Goal: Information Seeking & Learning: Learn about a topic

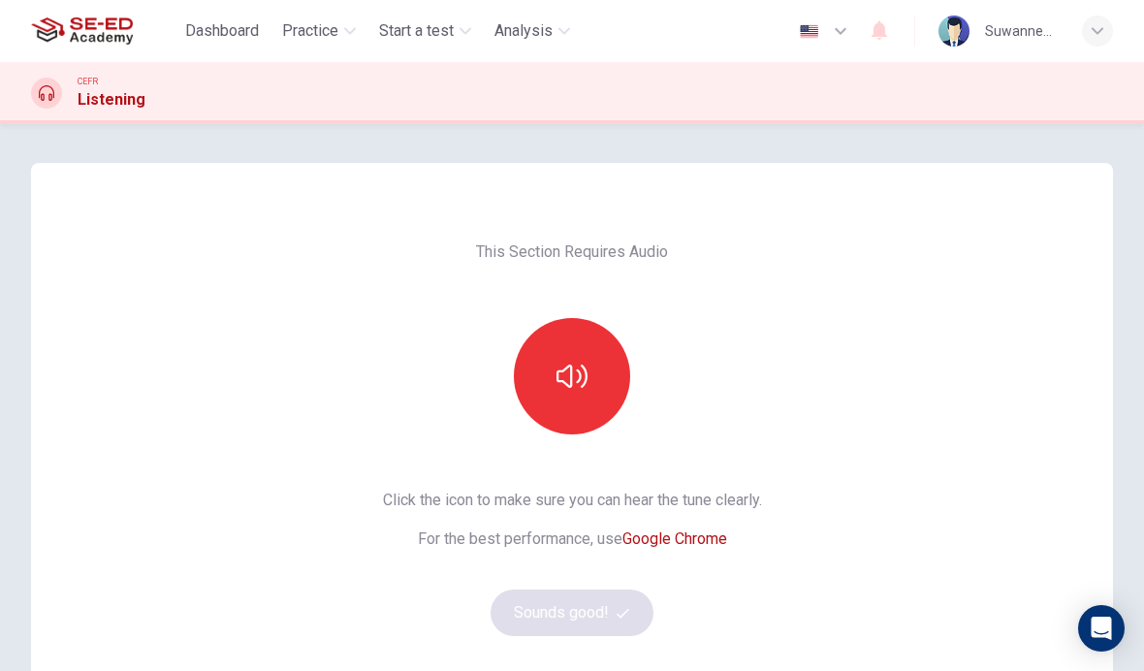
click at [333, 38] on span "Practice" at bounding box center [310, 30] width 56 height 23
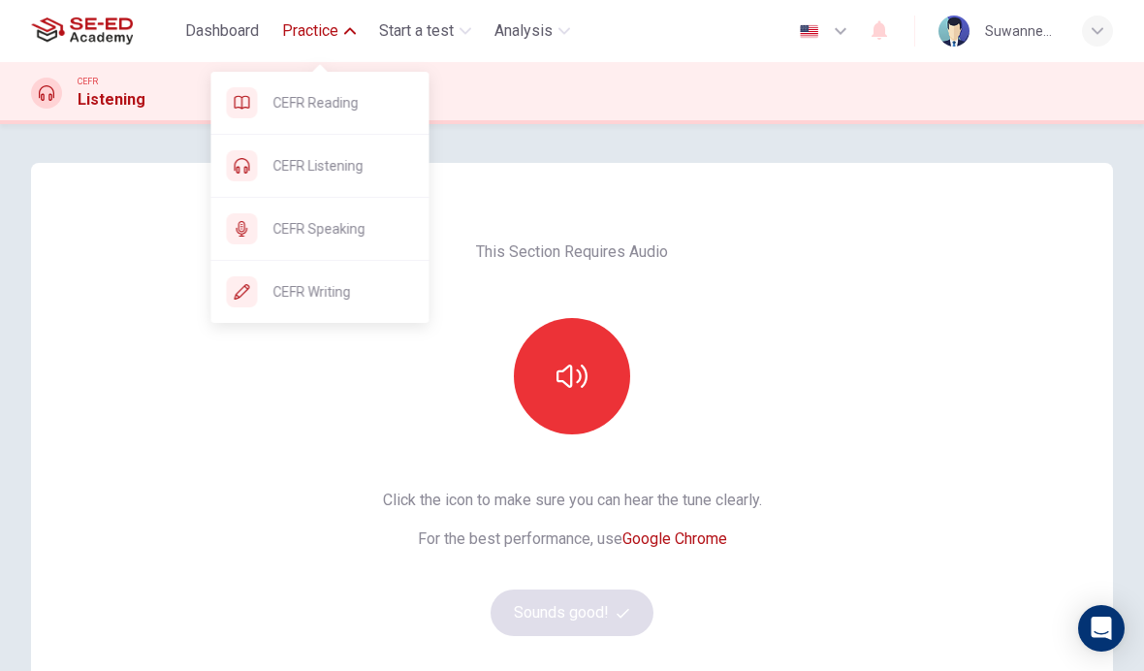
click at [370, 118] on div "CEFR Reading" at bounding box center [320, 103] width 218 height 62
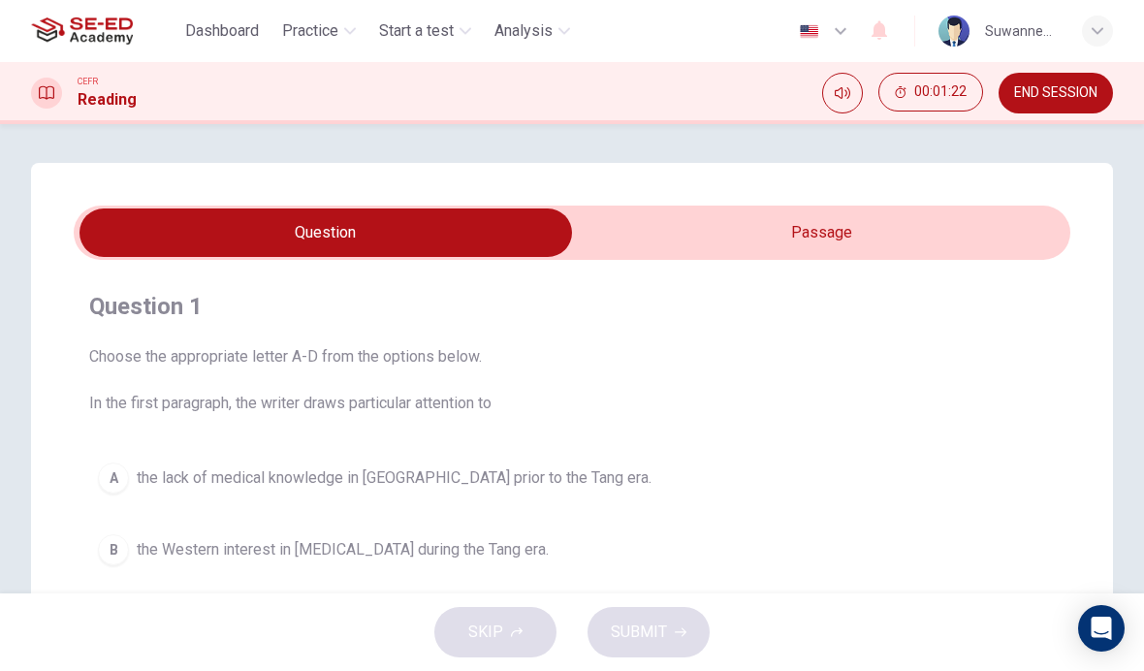
click at [866, 229] on input "checkbox" at bounding box center [325, 232] width 1495 height 48
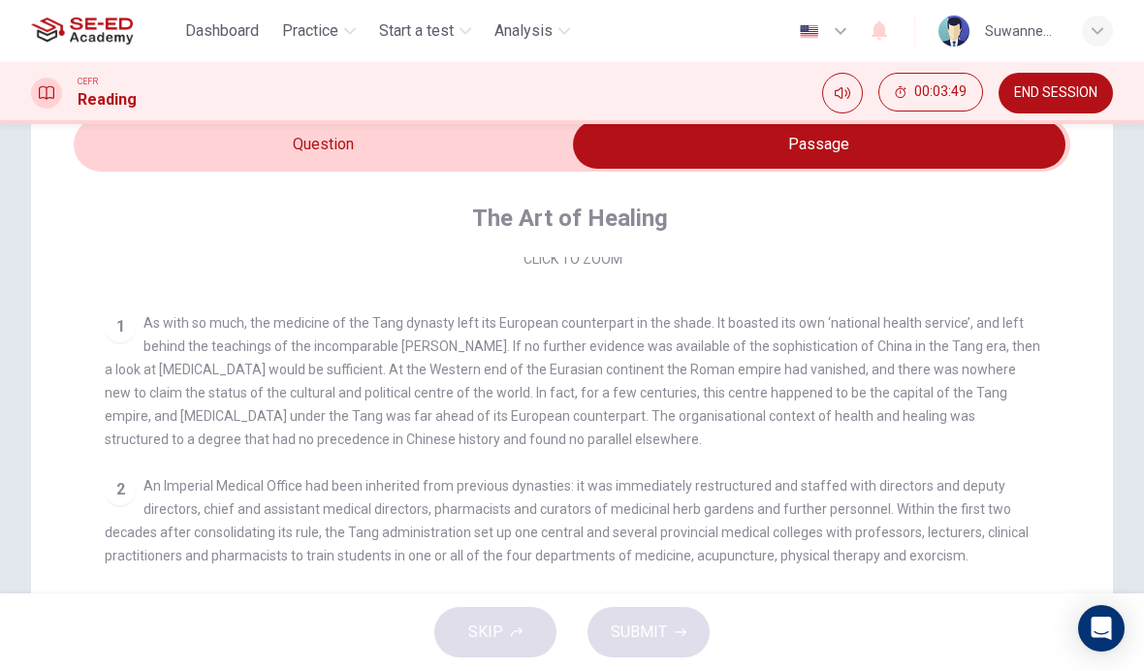
scroll to position [310, 0]
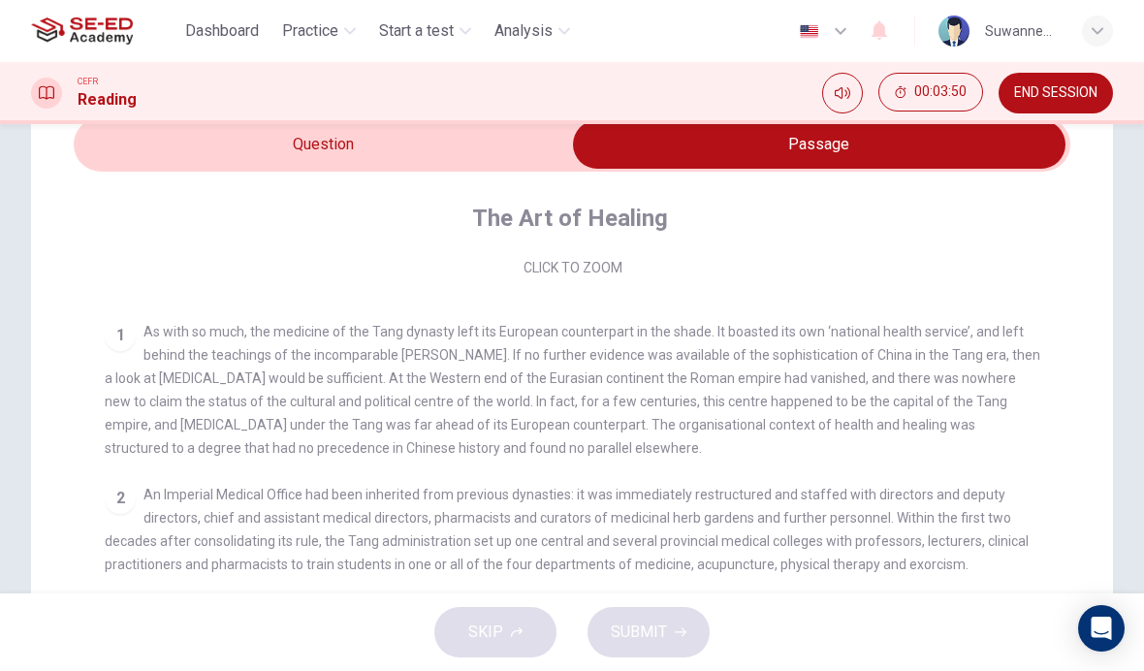
click at [402, 125] on input "checkbox" at bounding box center [819, 144] width 1495 height 48
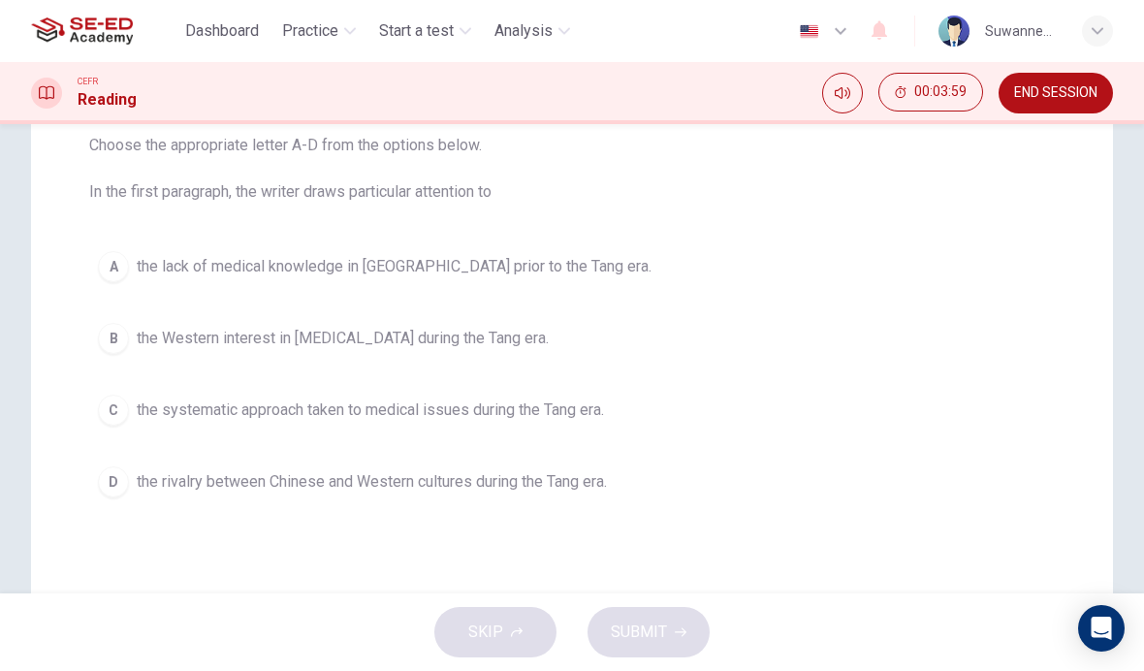
scroll to position [212, 0]
click at [124, 484] on div "D" at bounding box center [113, 480] width 31 height 31
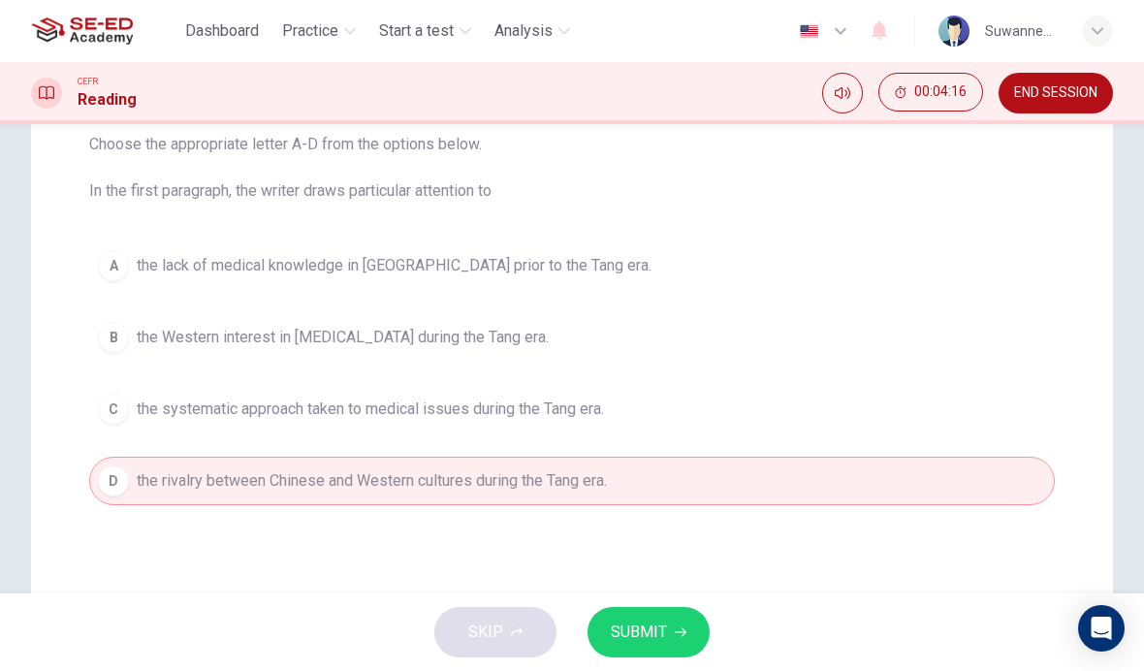
click at [660, 630] on span "SUBMIT" at bounding box center [639, 632] width 56 height 27
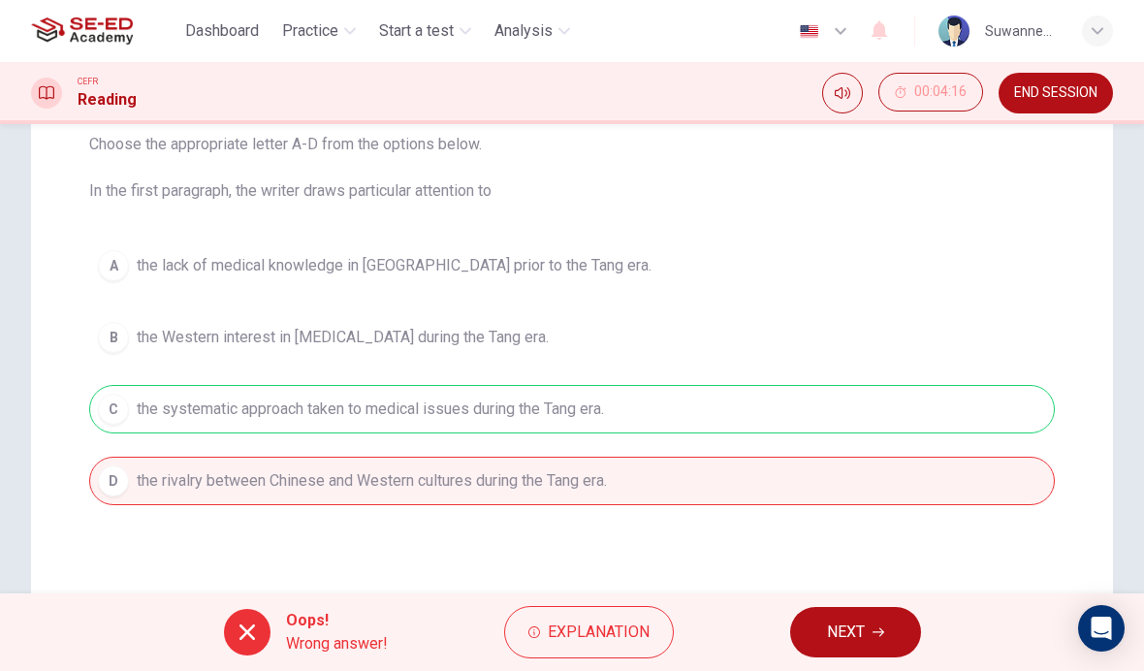
click at [606, 622] on span "Explanation" at bounding box center [599, 632] width 102 height 27
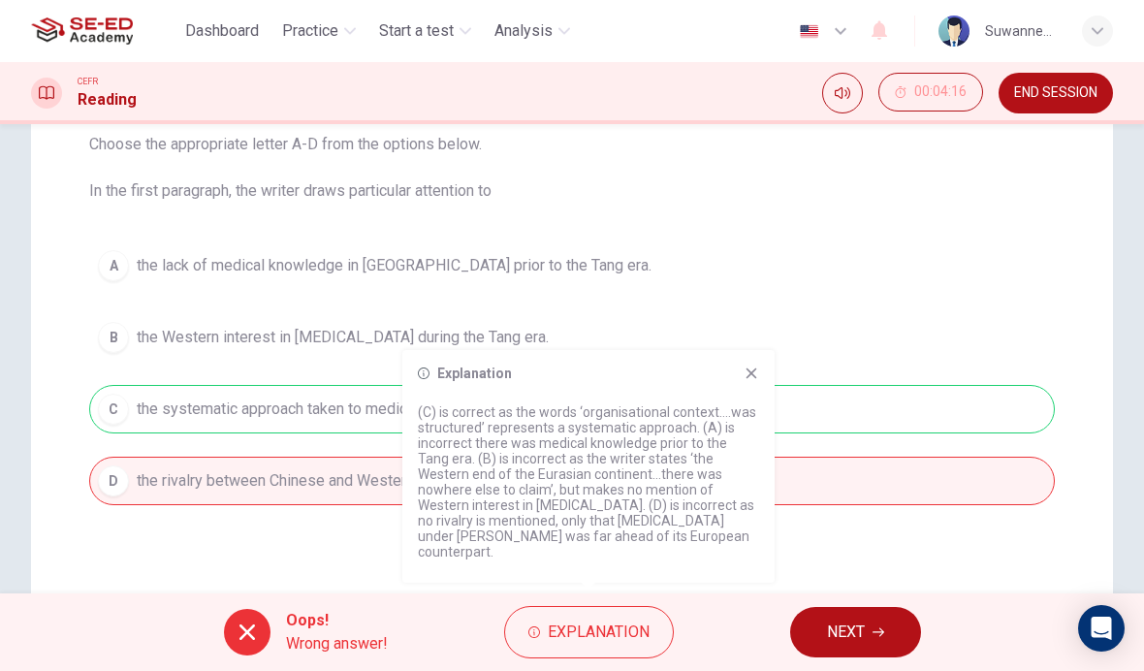
click at [968, 279] on div "A the lack of medical knowledge in [GEOGRAPHIC_DATA] prior to the Tang era. B t…" at bounding box center [572, 373] width 966 height 264
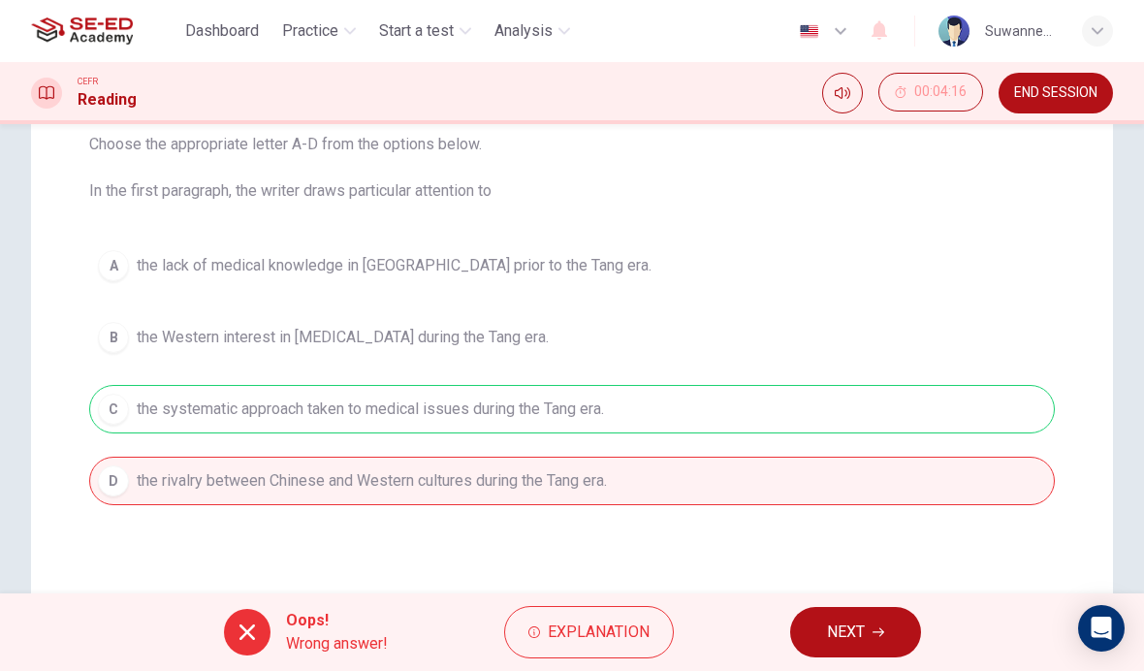
click at [250, 622] on icon at bounding box center [247, 632] width 23 height 23
click at [852, 629] on span "NEXT" at bounding box center [846, 632] width 38 height 27
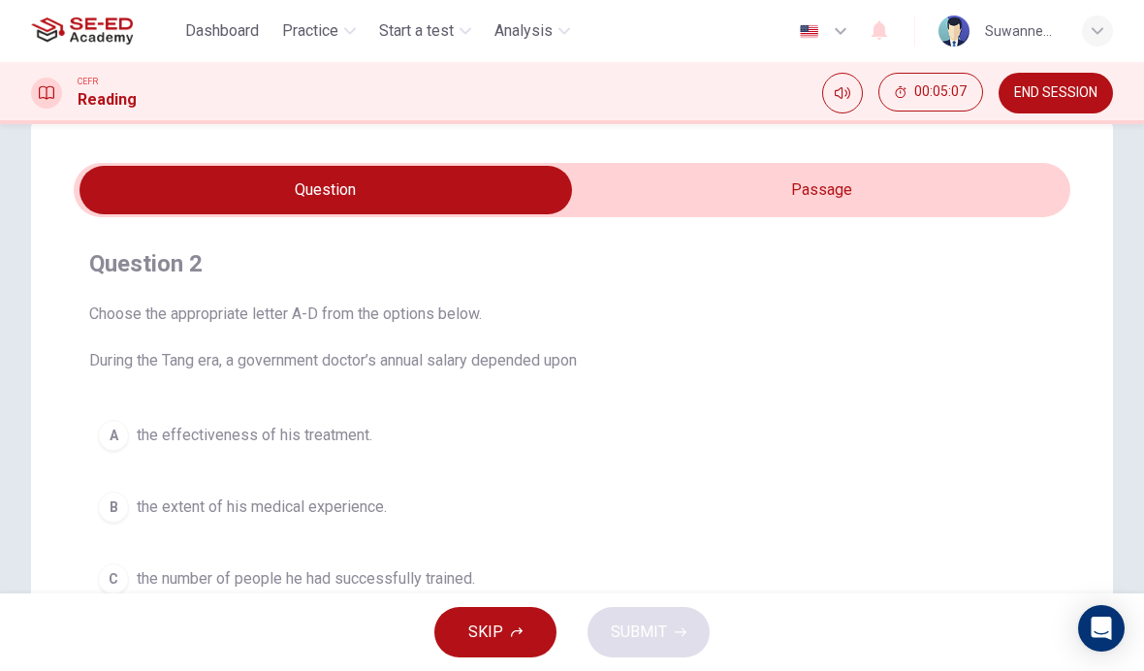
scroll to position [41, 0]
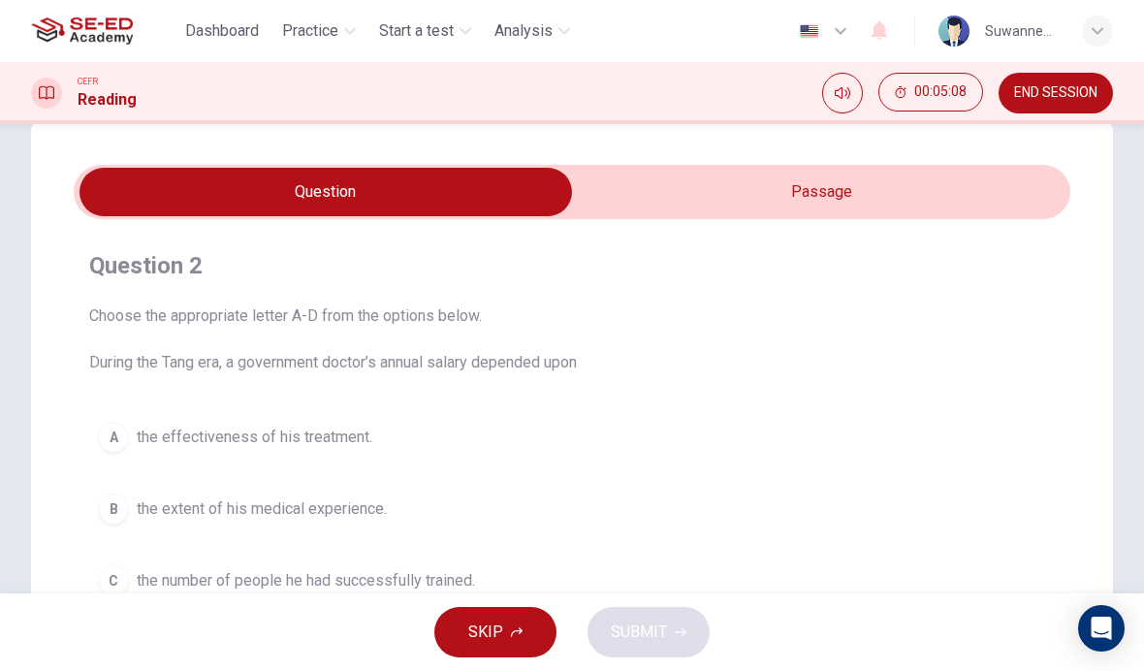
click at [859, 186] on input "checkbox" at bounding box center [325, 192] width 1495 height 48
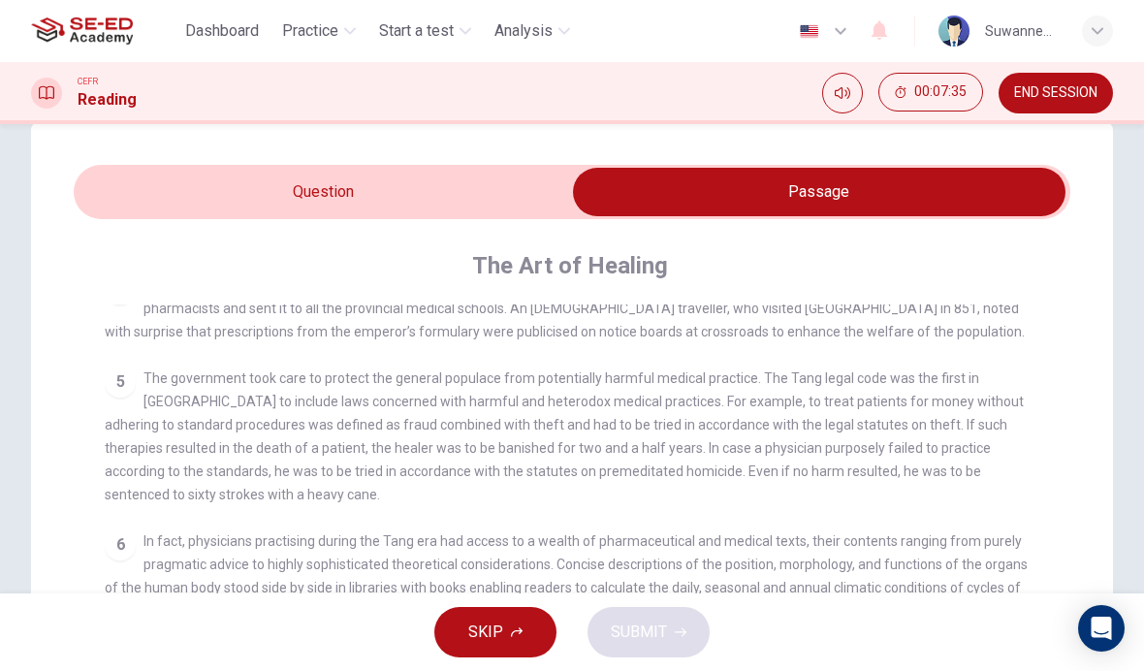
scroll to position [755, 0]
click at [862, 253] on div "The Art of Healing" at bounding box center [585, 265] width 961 height 31
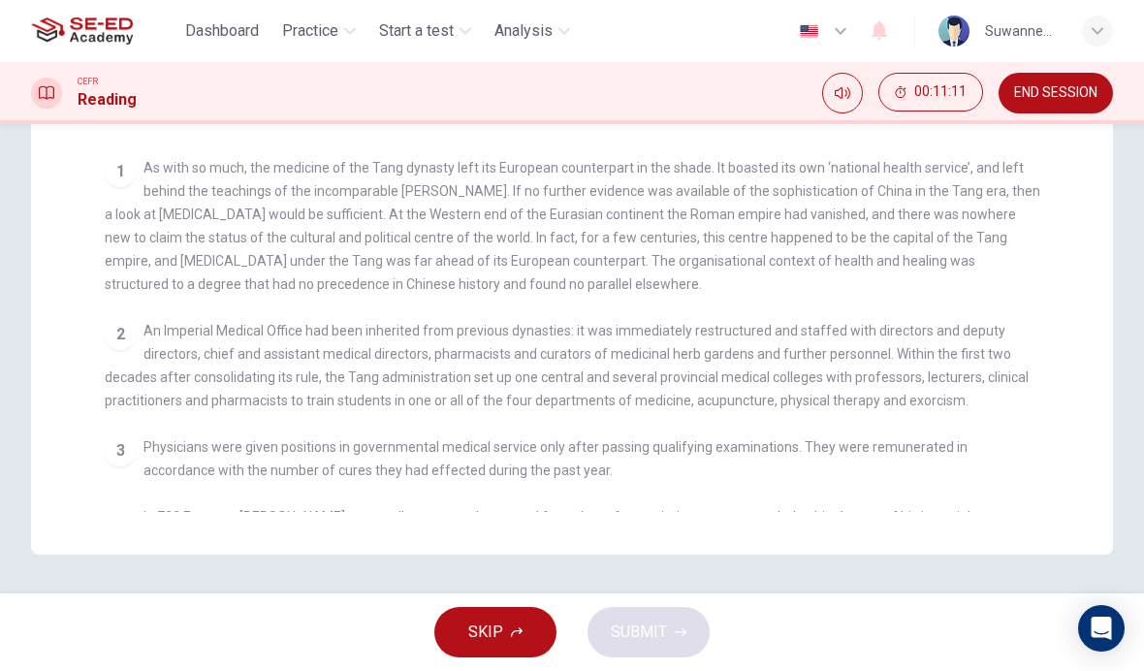
scroll to position [36, 0]
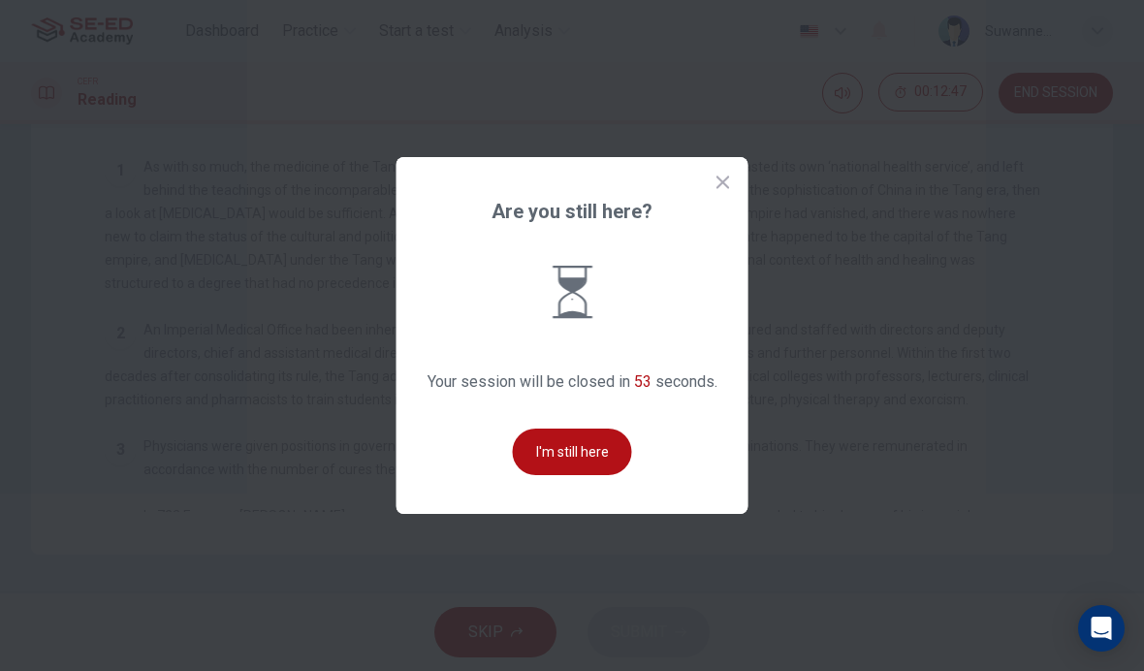
click at [598, 475] on button "I'm still here" at bounding box center [572, 452] width 119 height 47
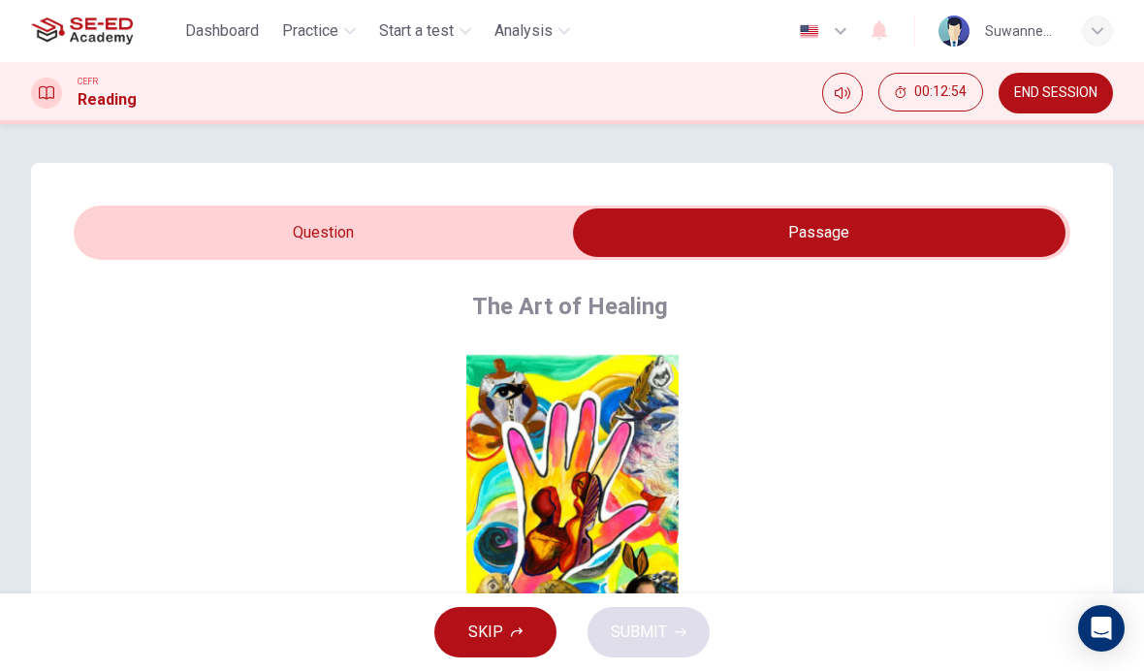
scroll to position [0, 0]
click at [358, 227] on input "checkbox" at bounding box center [819, 232] width 1495 height 48
checkbox input "false"
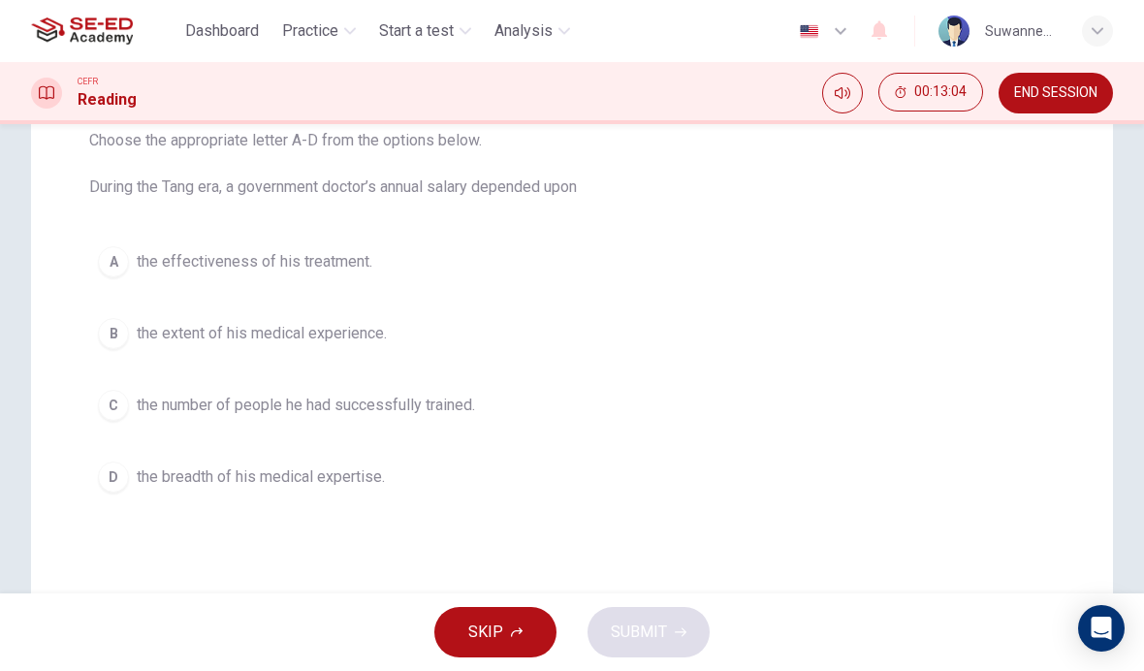
scroll to position [217, 0]
click at [121, 338] on div "B" at bounding box center [113, 332] width 31 height 31
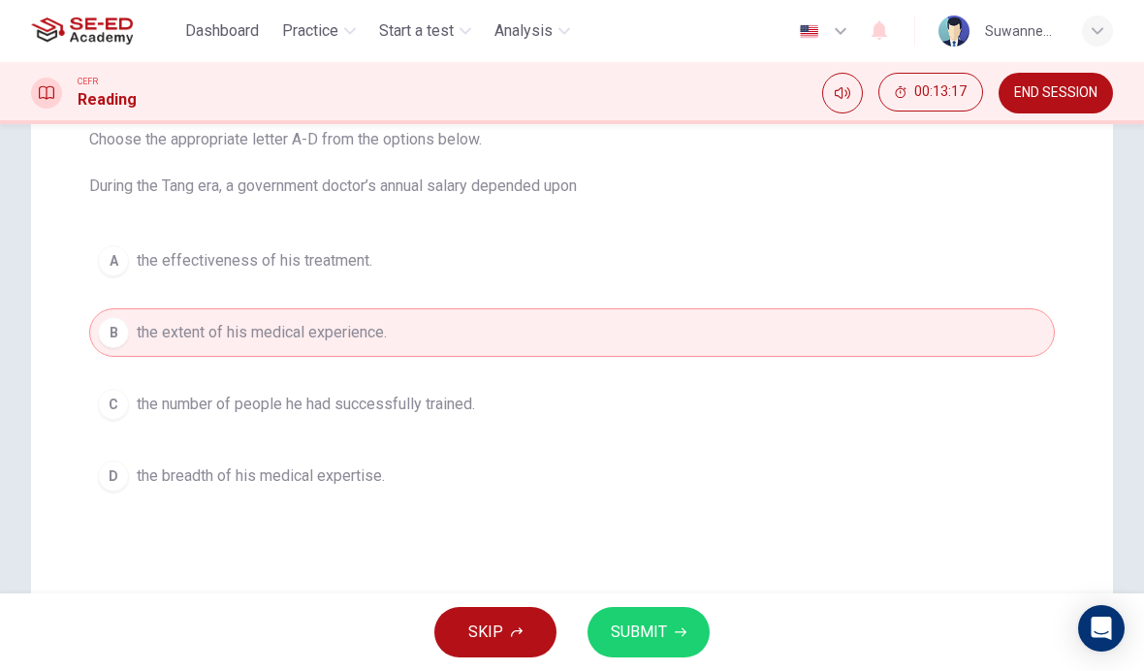
click at [658, 627] on span "SUBMIT" at bounding box center [639, 632] width 56 height 27
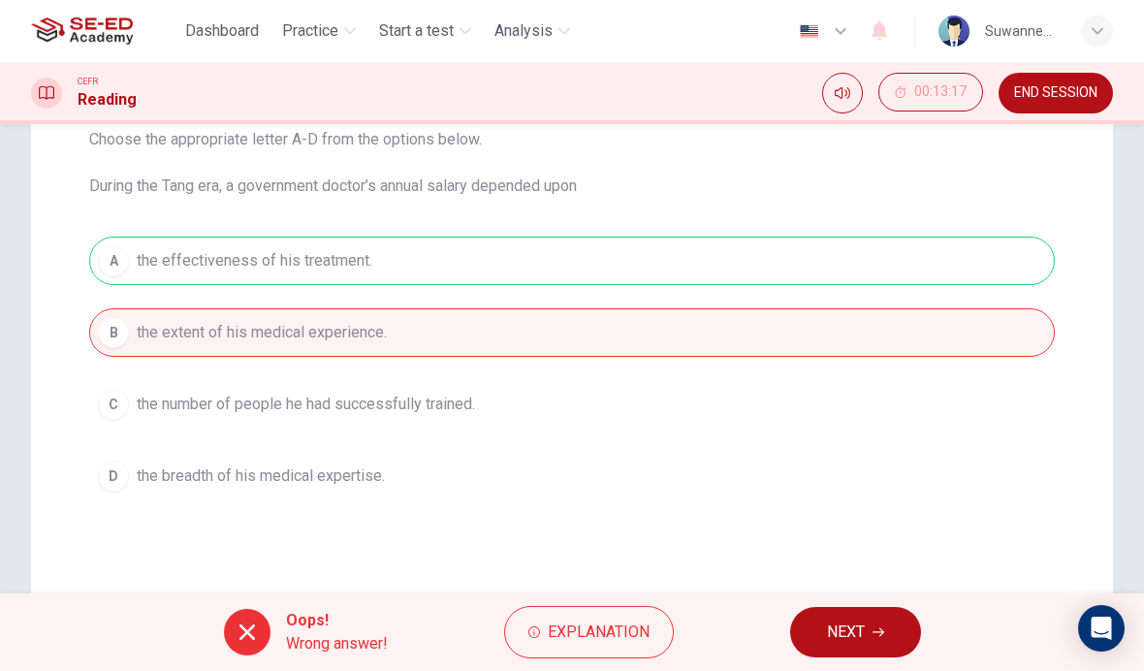
click at [612, 631] on span "Explanation" at bounding box center [599, 632] width 102 height 27
